Goal: Task Accomplishment & Management: Manage account settings

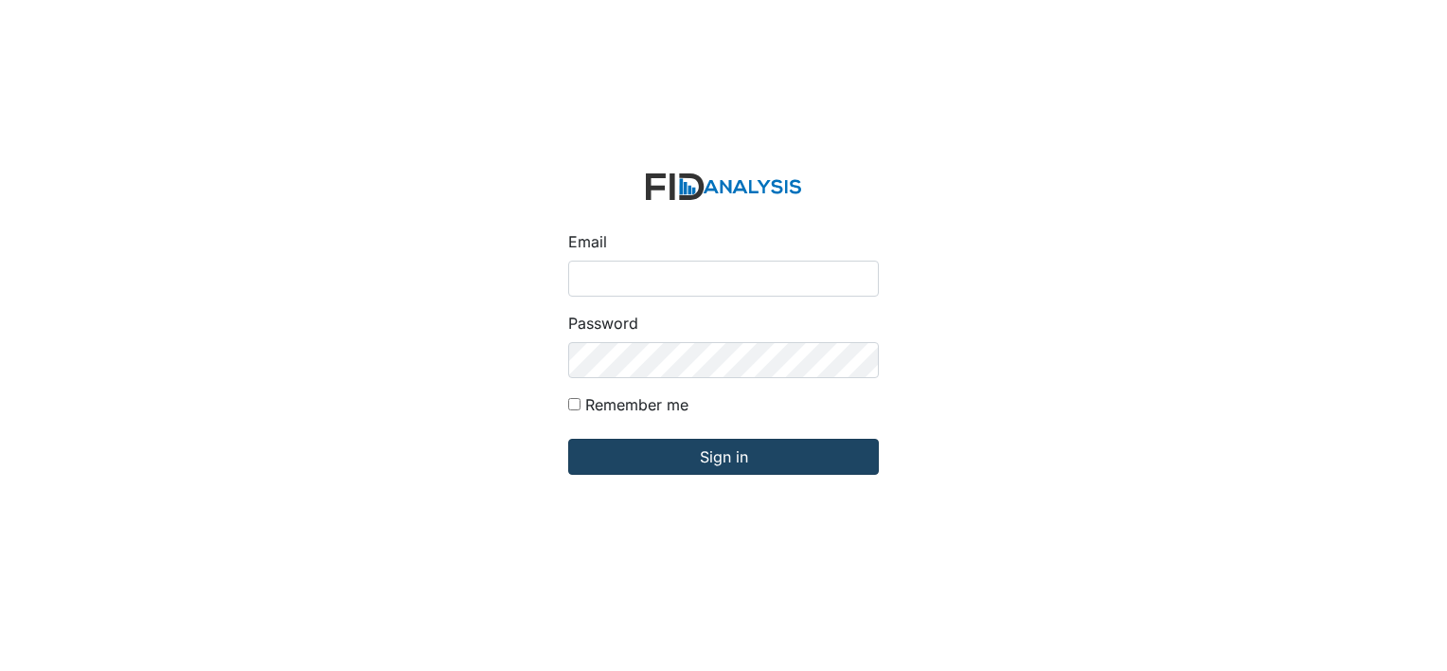
type input "[PERSON_NAME][EMAIL_ADDRESS][DOMAIN_NAME]"
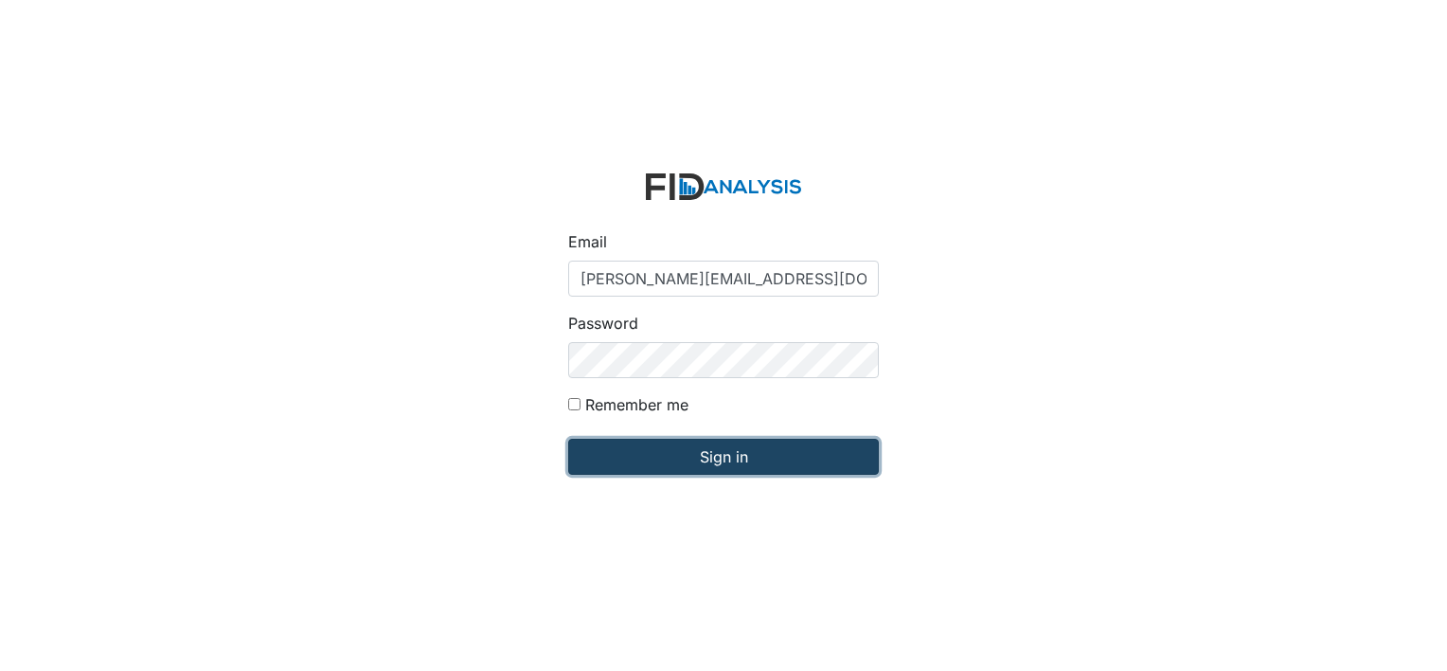
click at [693, 454] on input "Sign in" at bounding box center [723, 457] width 311 height 36
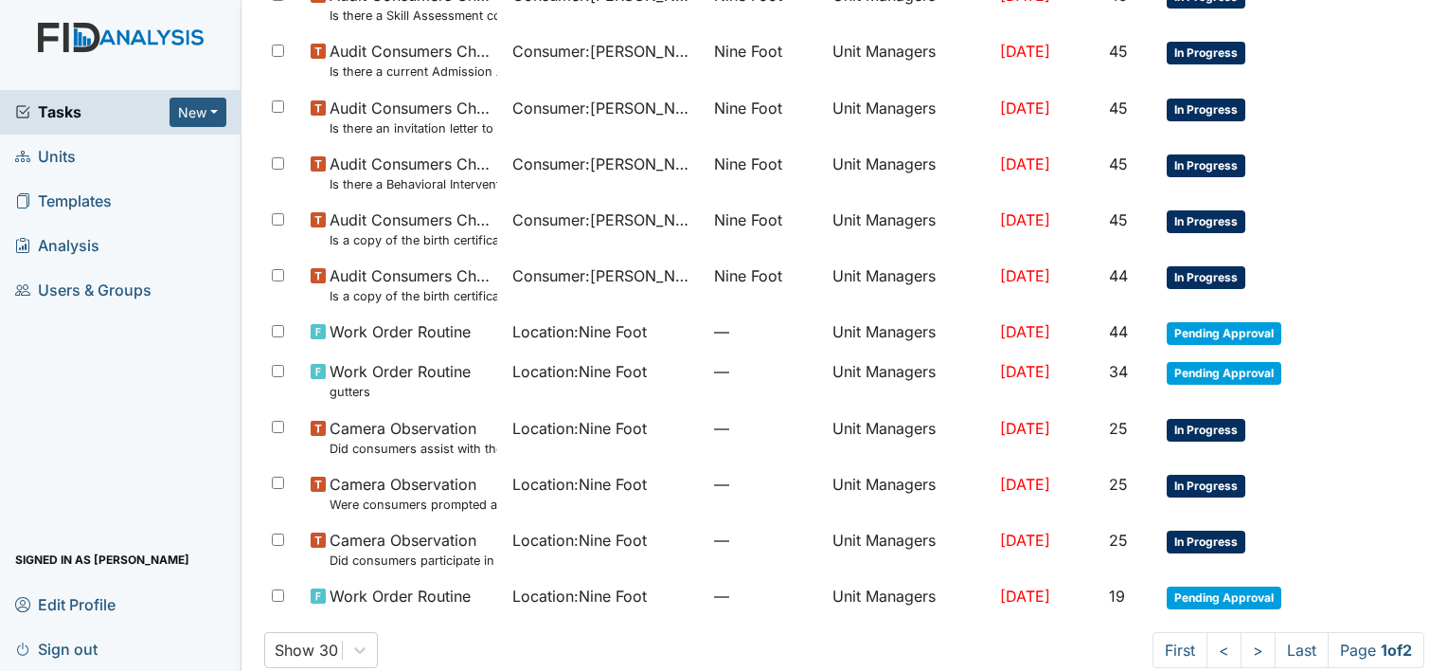
scroll to position [1199, 0]
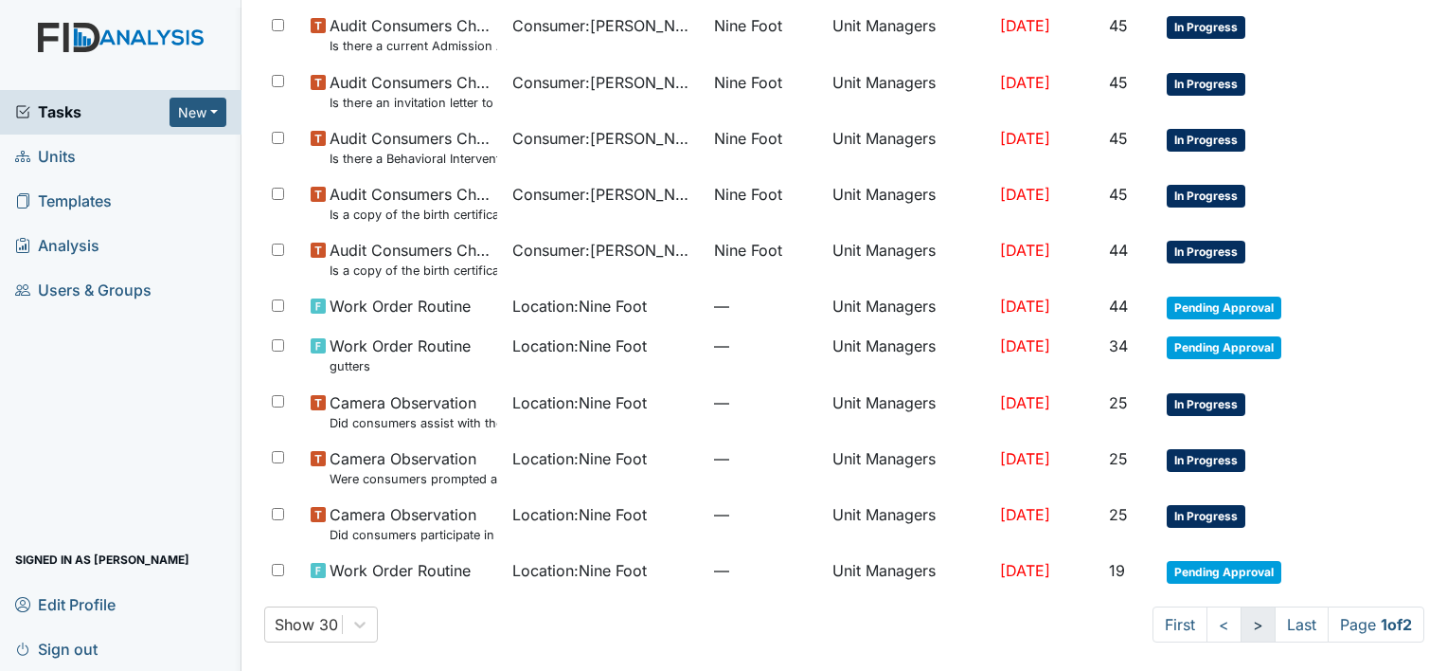
click at [1241, 622] on link ">" at bounding box center [1258, 624] width 35 height 36
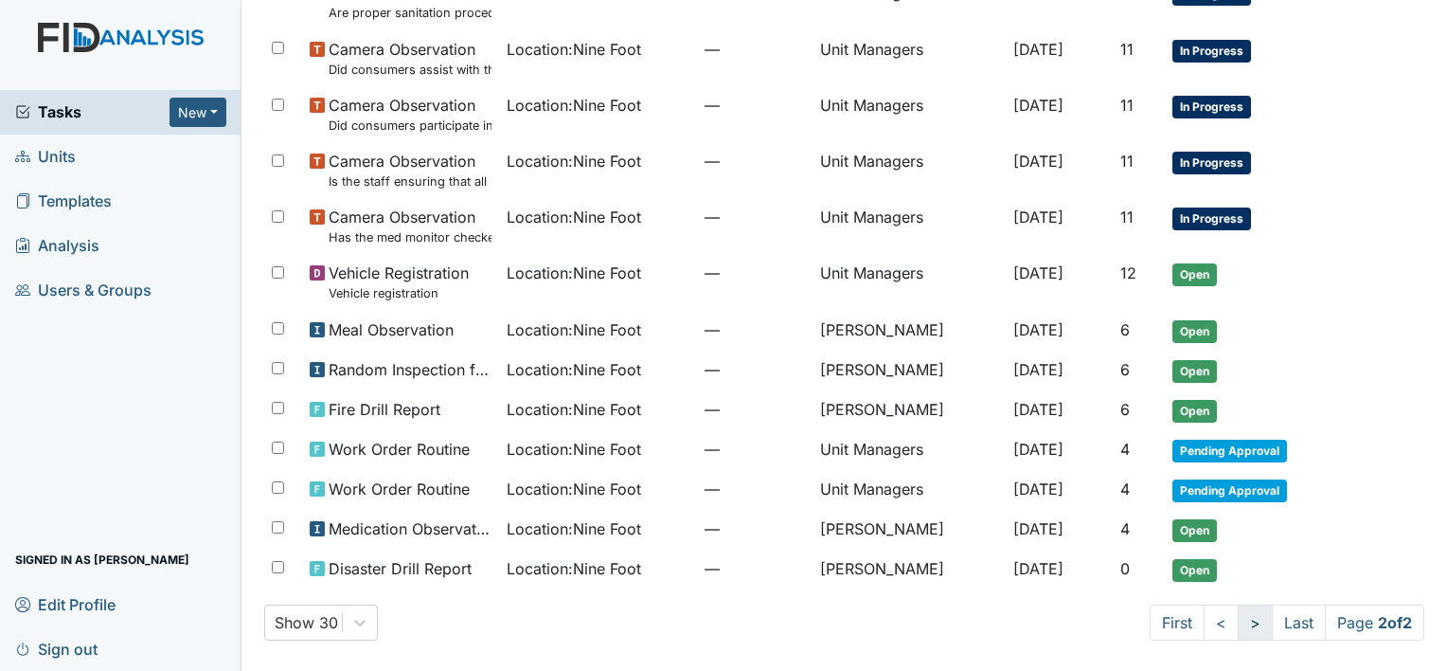
scroll to position [1023, 0]
